Goal: Information Seeking & Learning: Learn about a topic

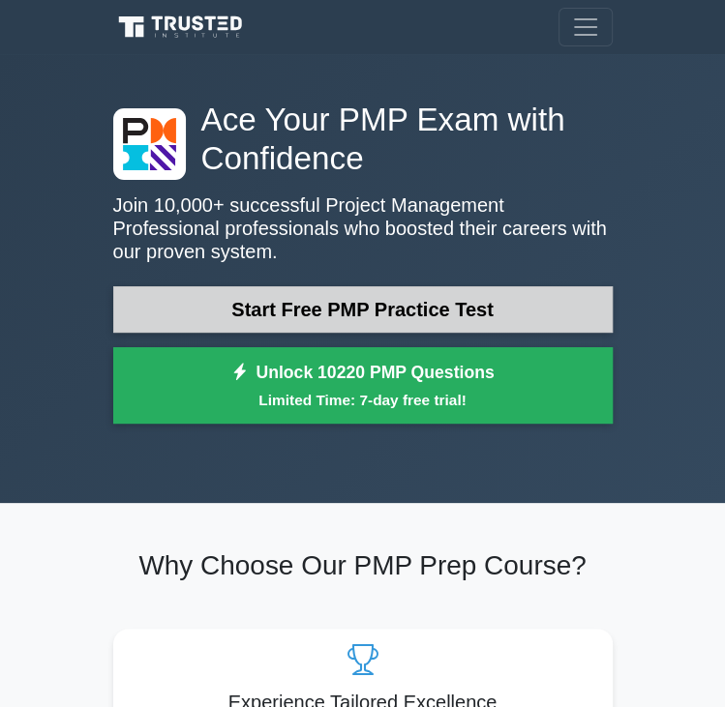
click at [287, 312] on link "Start Free PMP Practice Test" at bounding box center [362, 309] width 499 height 46
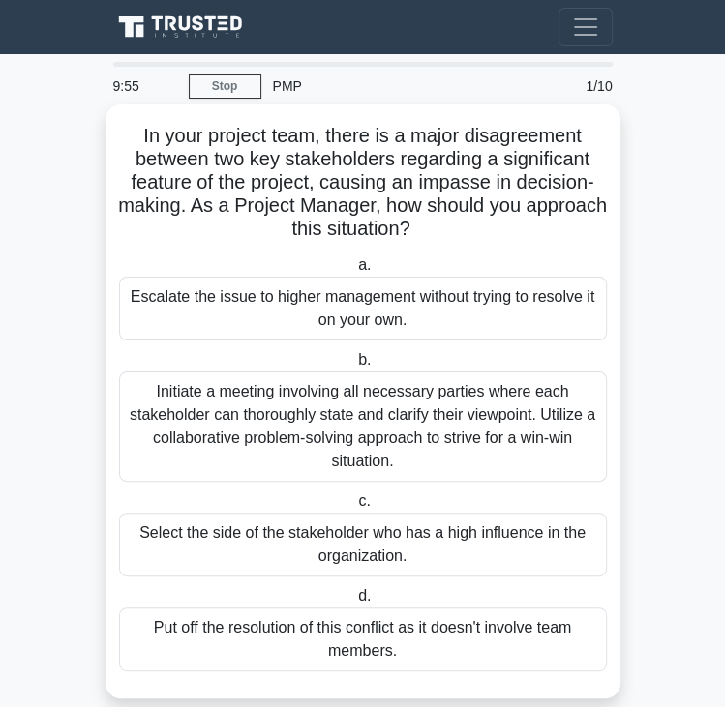
scroll to position [30, 0]
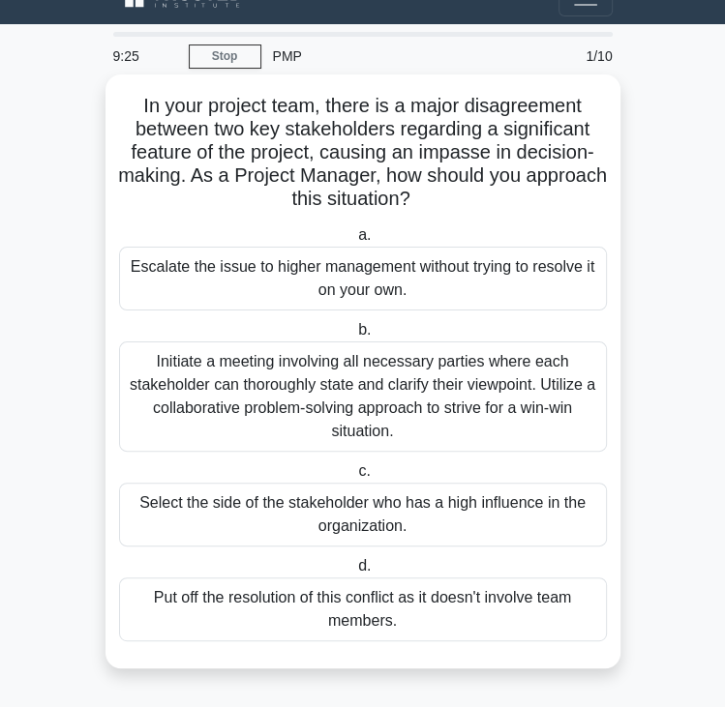
click at [366, 329] on span "b." at bounding box center [364, 329] width 13 height 16
click at [354, 329] on input "b. Initiate a meeting involving all necessary parties where each stakeholder ca…" at bounding box center [354, 330] width 0 height 13
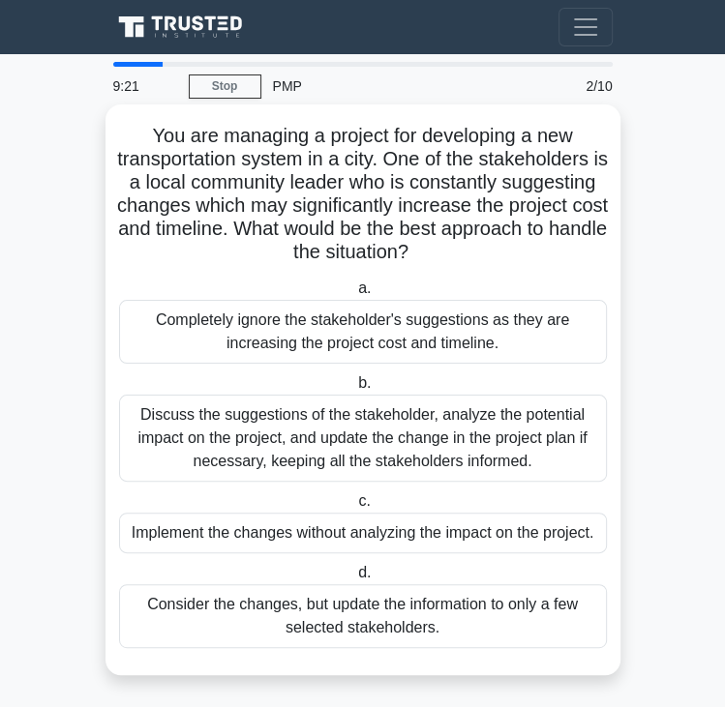
scroll to position [7, 0]
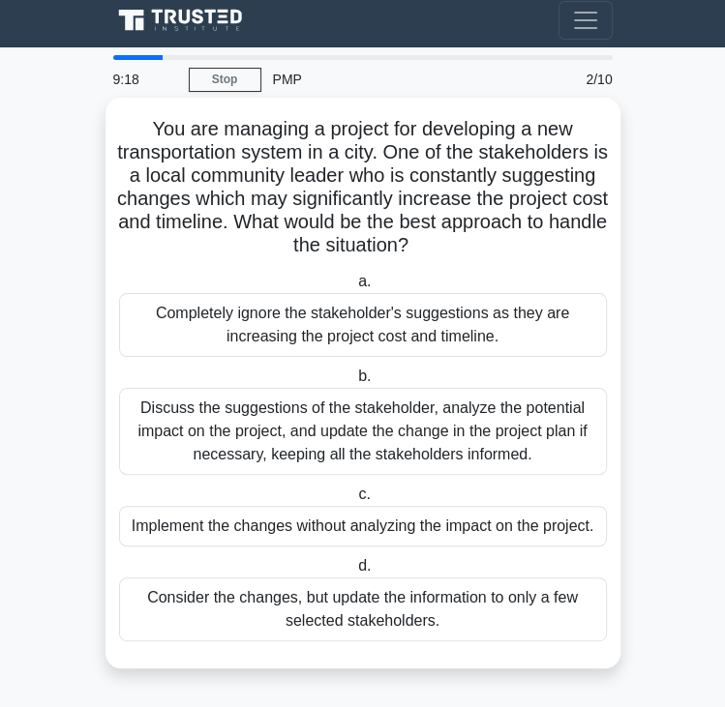
click at [365, 384] on span "b." at bounding box center [364, 376] width 13 height 16
click at [354, 383] on input "b. Discuss the suggestions of the stakeholder, analyze the potential impact on …" at bounding box center [354, 377] width 0 height 13
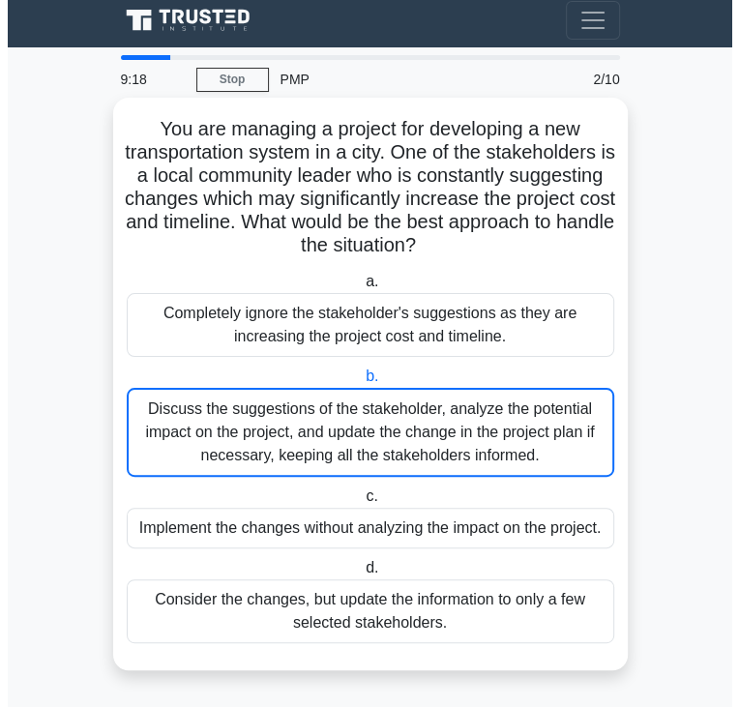
scroll to position [0, 0]
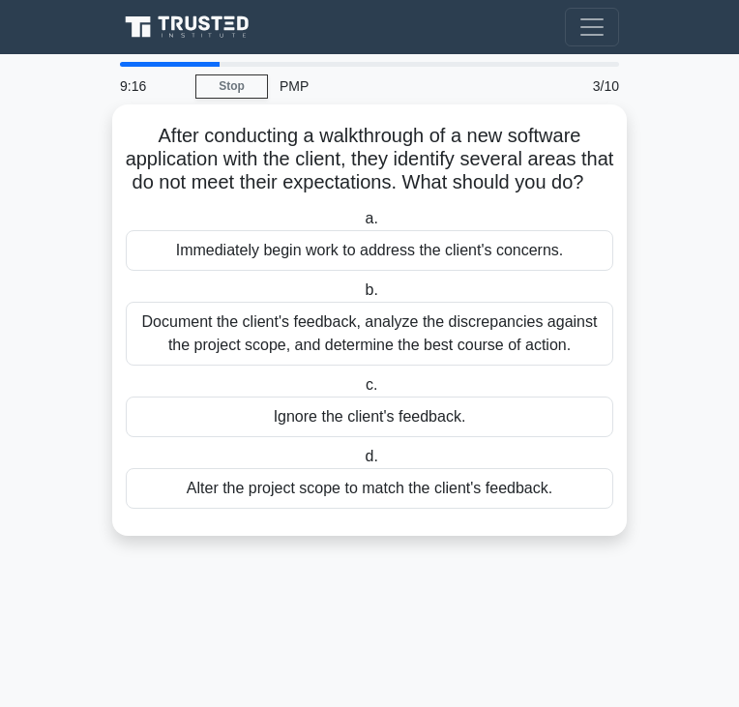
click at [368, 366] on div "Document the client's feedback, analyze the discrepancies against the project s…" at bounding box center [370, 334] width 488 height 64
click at [361, 297] on input "b. Document the client's feedback, analyze the discrepancies against the projec…" at bounding box center [361, 290] width 0 height 13
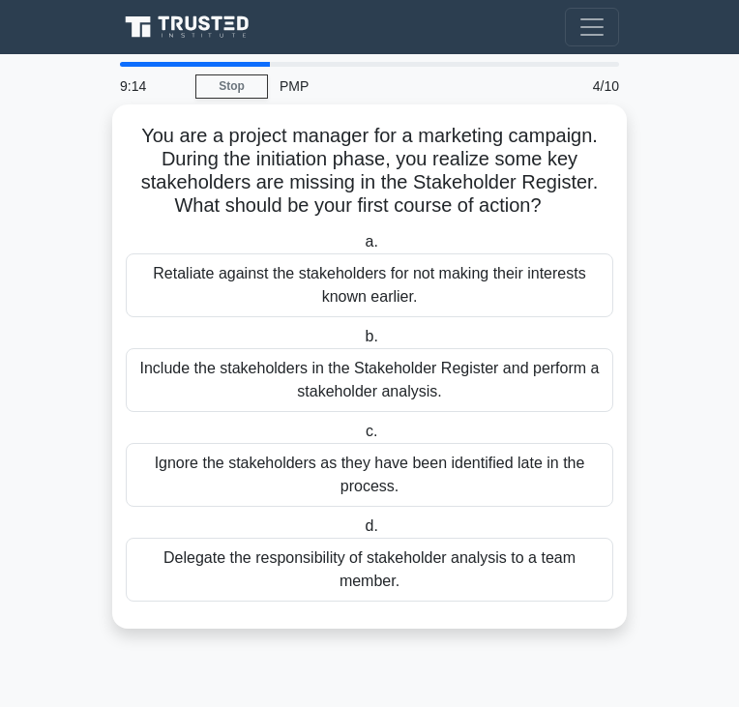
click at [372, 355] on div "Include the stakeholders in the Stakeholder Register and perform a stakeholder …" at bounding box center [370, 380] width 488 height 64
click at [361, 343] on input "b. Include the stakeholders in the Stakeholder Register and perform a stakehold…" at bounding box center [361, 337] width 0 height 13
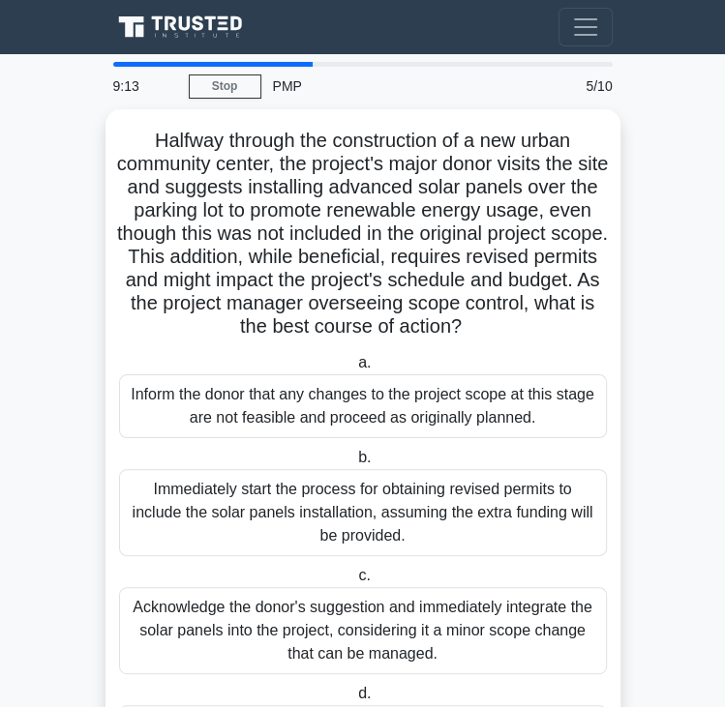
click at [372, 355] on label "a. Inform the donor that any changes to the project scope at this stage are not…" at bounding box center [363, 394] width 488 height 87
click at [354, 357] on input "a. Inform the donor that any changes to the project scope at this stage are not…" at bounding box center [354, 363] width 0 height 13
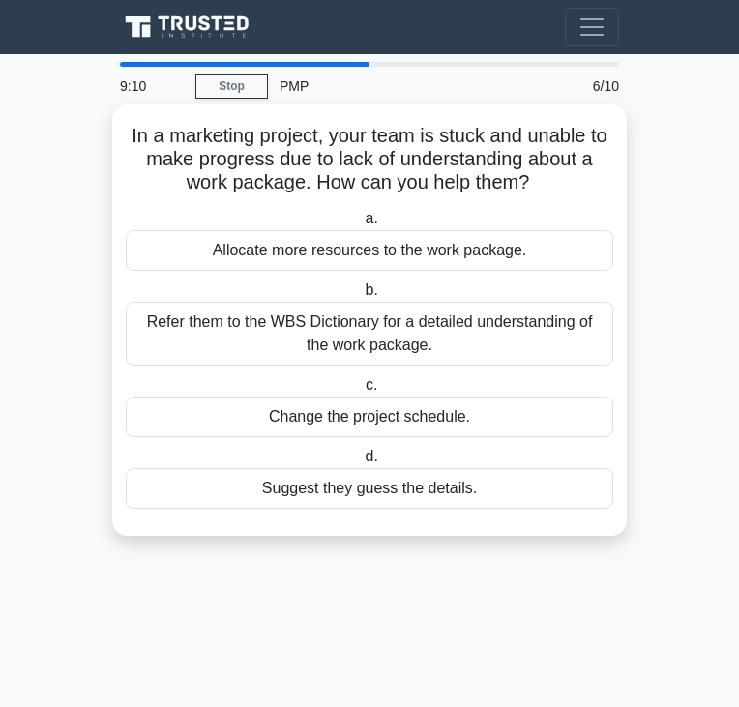
click at [376, 290] on span "b." at bounding box center [372, 290] width 13 height 16
click at [361, 290] on input "b. Refer them to the WBS Dictionary for a detailed understanding of the work pa…" at bounding box center [361, 290] width 0 height 13
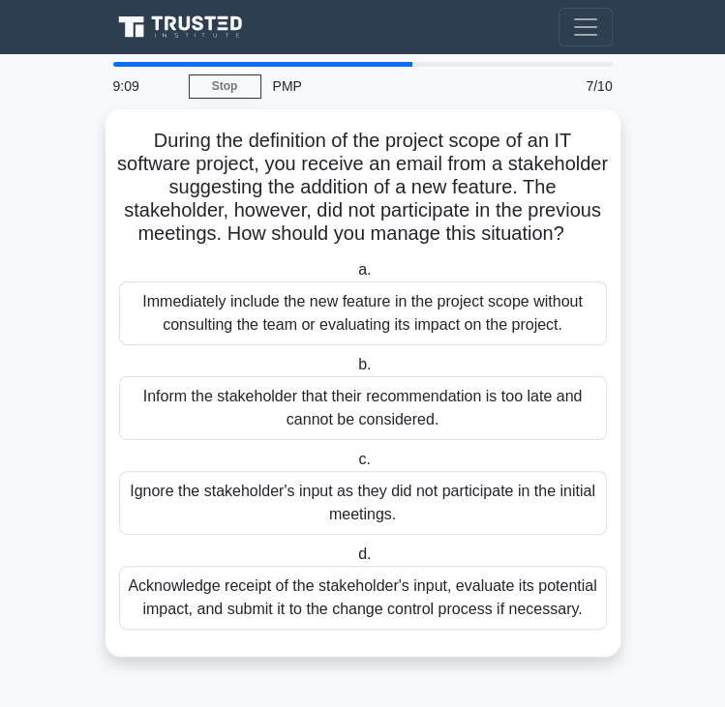
click at [376, 290] on label "a. Immediately include the new feature in the project scope without consulting …" at bounding box center [363, 301] width 488 height 87
click at [354, 277] on input "a. Immediately include the new feature in the project scope without consulting …" at bounding box center [354, 270] width 0 height 13
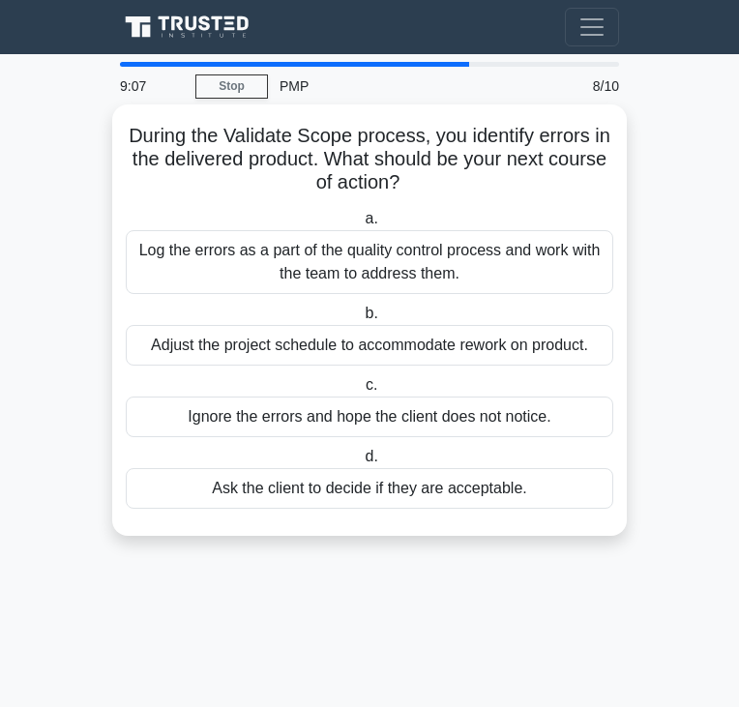
click at [375, 305] on span "b." at bounding box center [372, 313] width 13 height 16
click at [361, 308] on input "b. Adjust the project schedule to accommodate rework on product." at bounding box center [361, 314] width 0 height 13
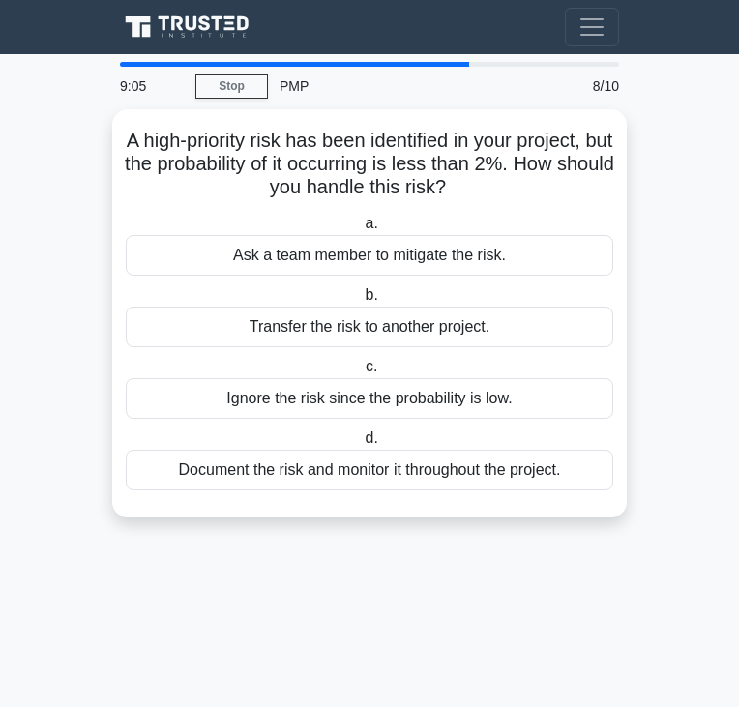
click at [375, 307] on div "Transfer the risk to another project." at bounding box center [370, 327] width 488 height 41
click at [361, 302] on input "b. Transfer the risk to another project." at bounding box center [361, 295] width 0 height 13
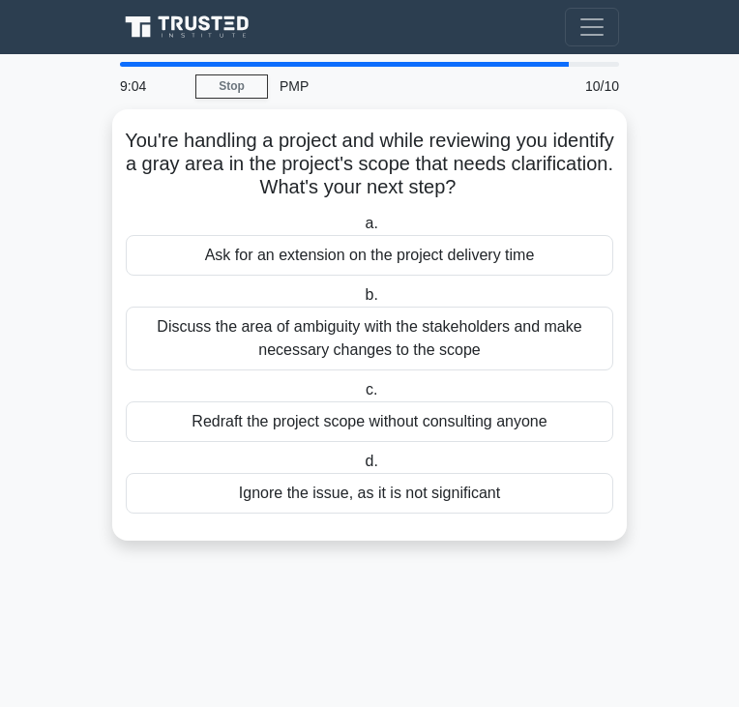
click at [376, 289] on span "b." at bounding box center [372, 294] width 13 height 16
click at [361, 289] on input "b. Discuss the area of ambiguity with the stakeholders and make necessary chang…" at bounding box center [361, 295] width 0 height 13
